Goal: Check status: Check status

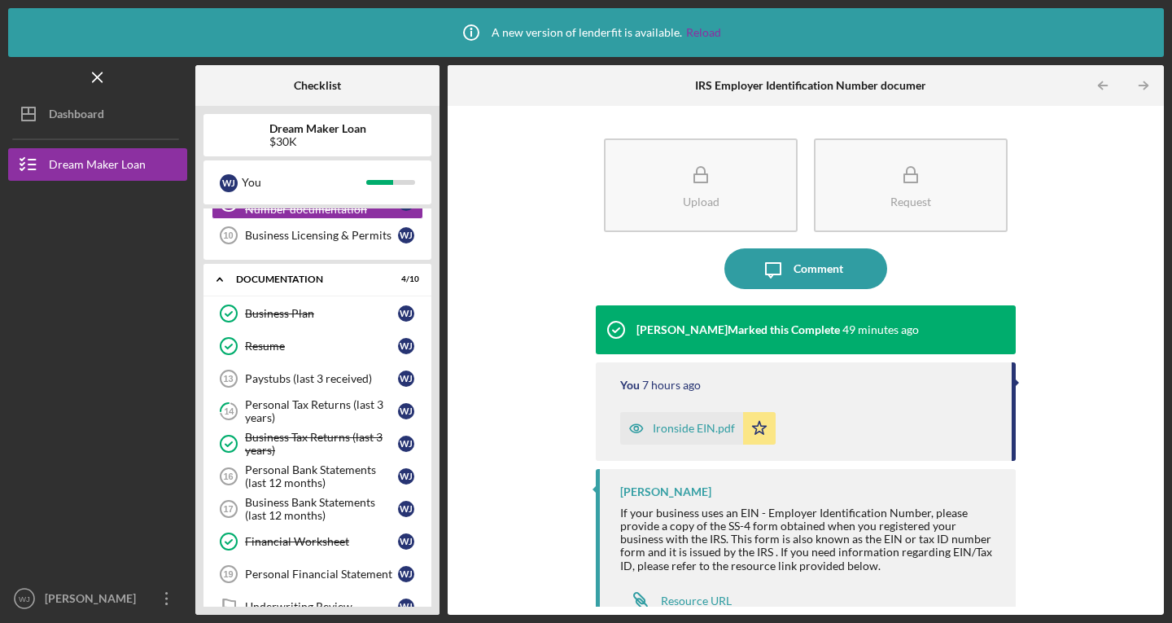
scroll to position [313, 0]
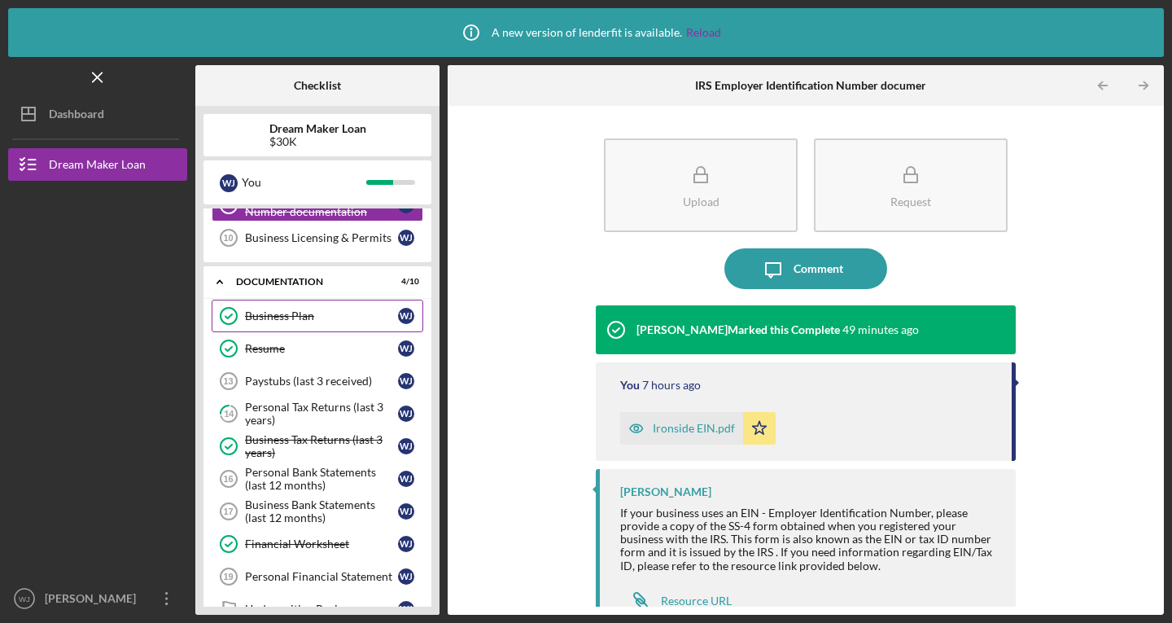
click at [335, 324] on link "Business Plan Business Plan [PERSON_NAME]" at bounding box center [318, 315] width 212 height 33
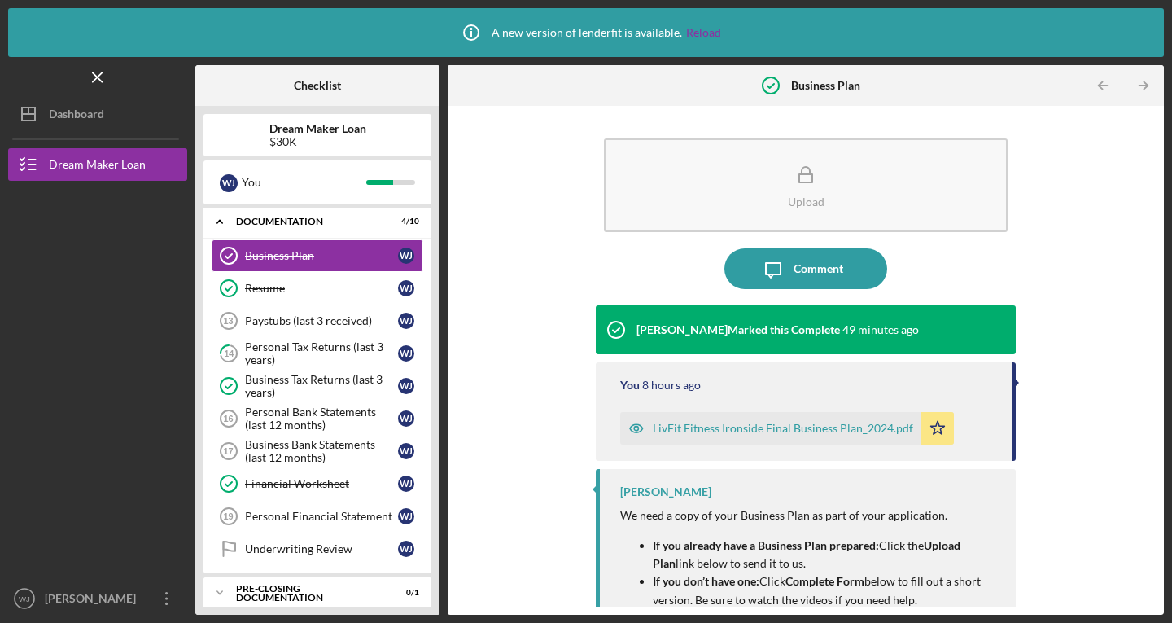
scroll to position [422, 0]
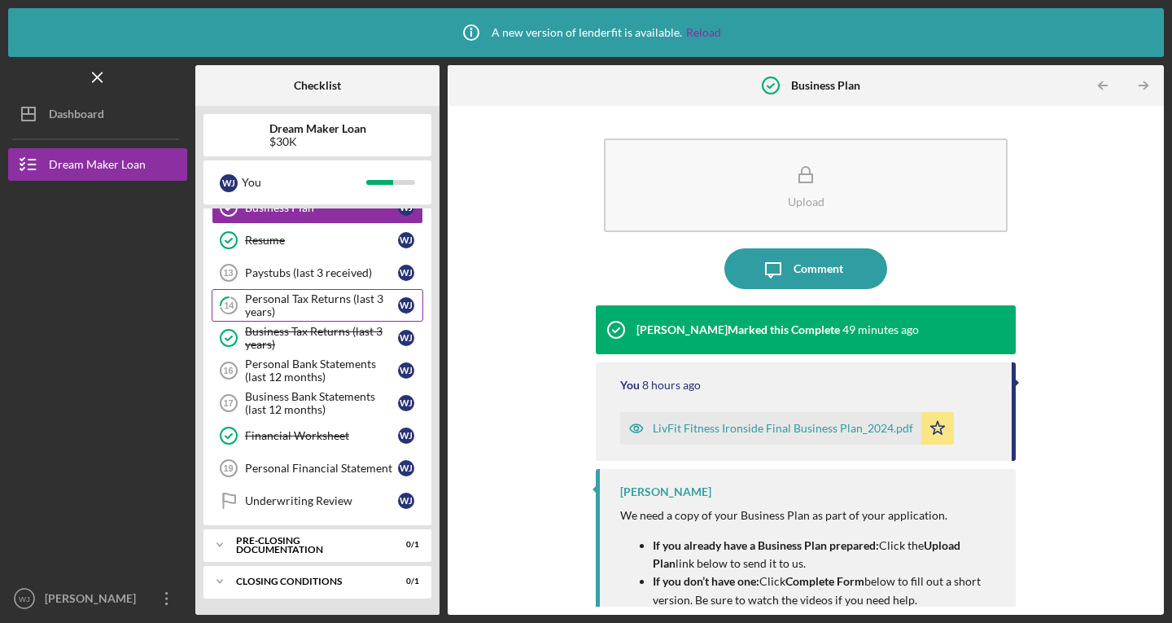
click at [327, 304] on div "Personal Tax Returns (last 3 years)" at bounding box center [321, 305] width 153 height 26
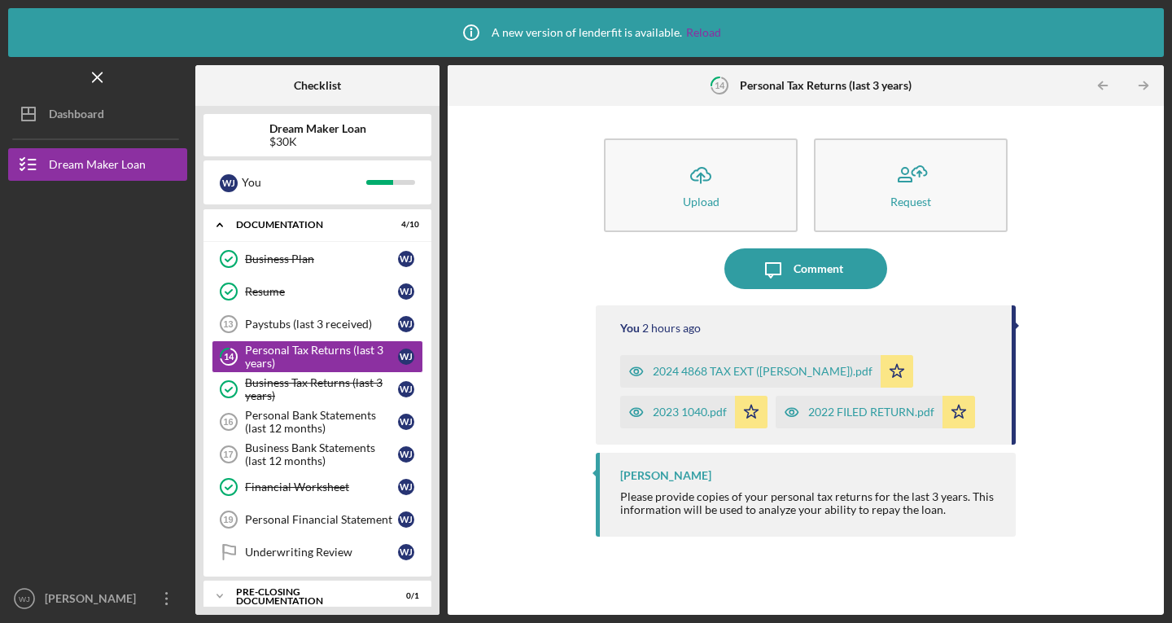
scroll to position [371, 0]
click at [296, 375] on div "Business Tax Returns (last 3 years)" at bounding box center [321, 388] width 153 height 26
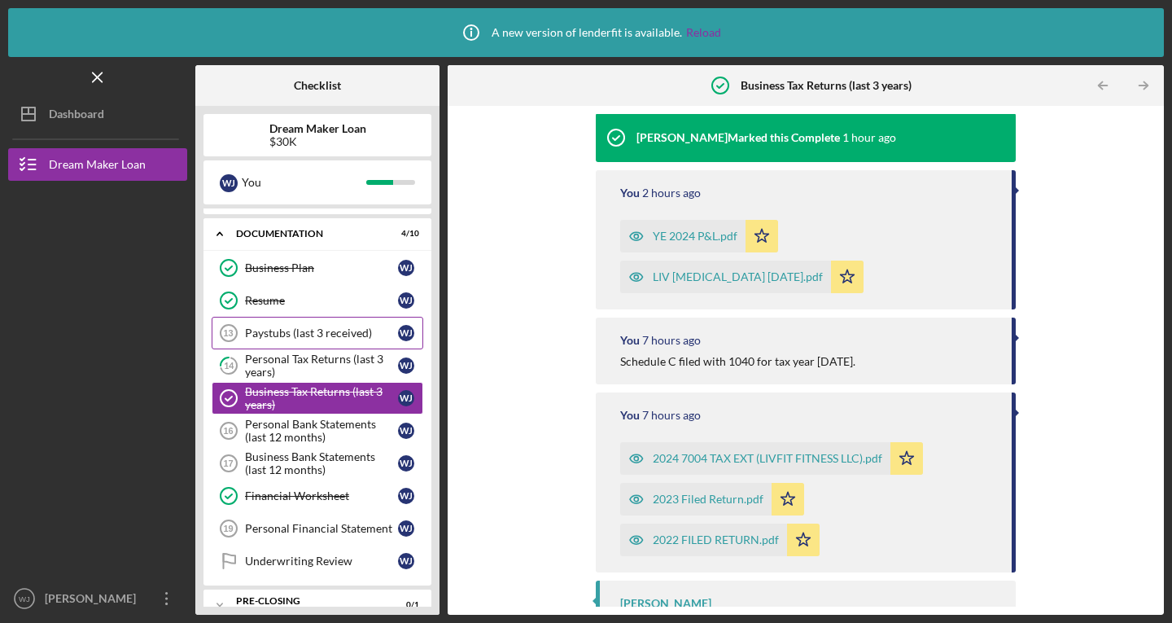
scroll to position [364, 0]
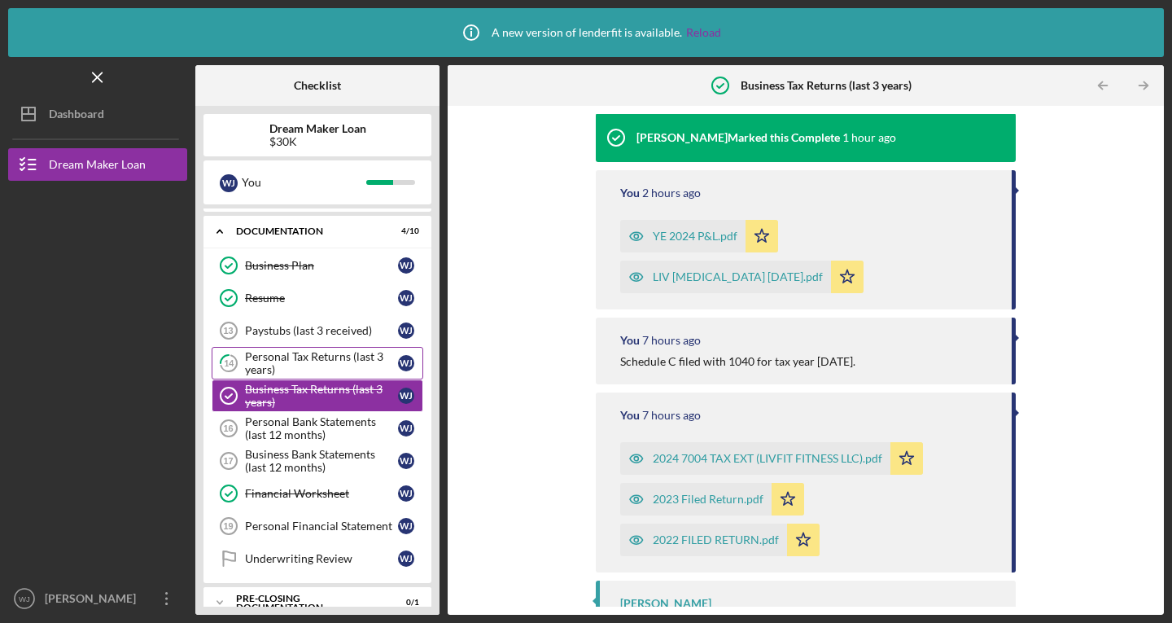
click at [357, 366] on div "Personal Tax Returns (last 3 years)" at bounding box center [321, 363] width 153 height 26
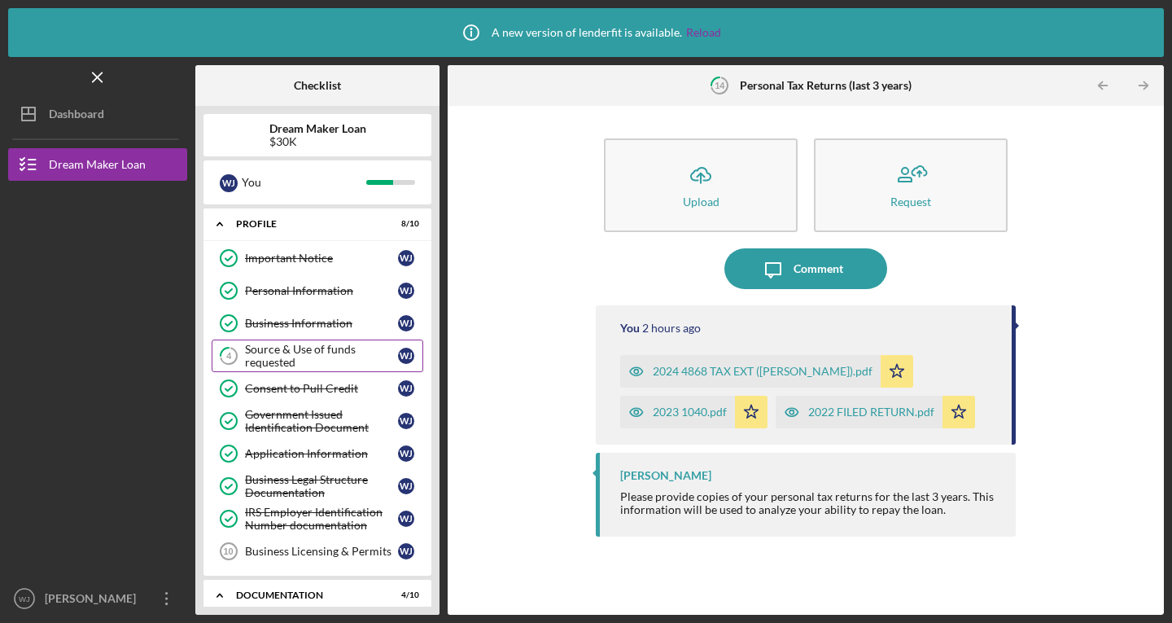
click at [309, 361] on div "Source & Use of funds requested" at bounding box center [321, 356] width 153 height 26
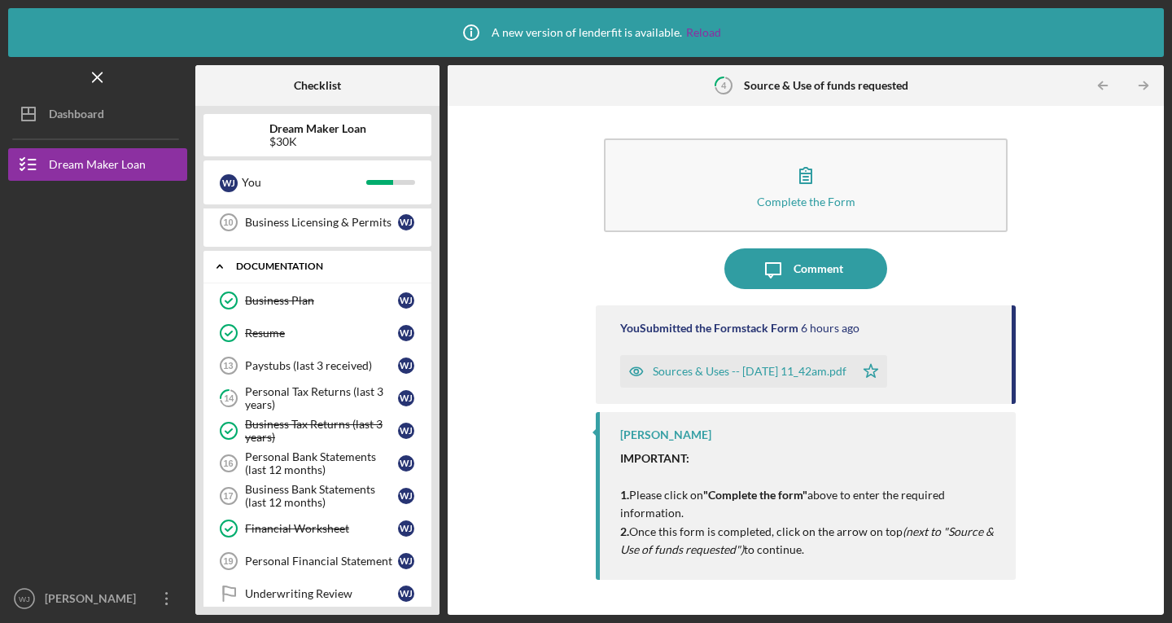
scroll to position [339, 0]
